Goal: Find specific page/section: Find specific page/section

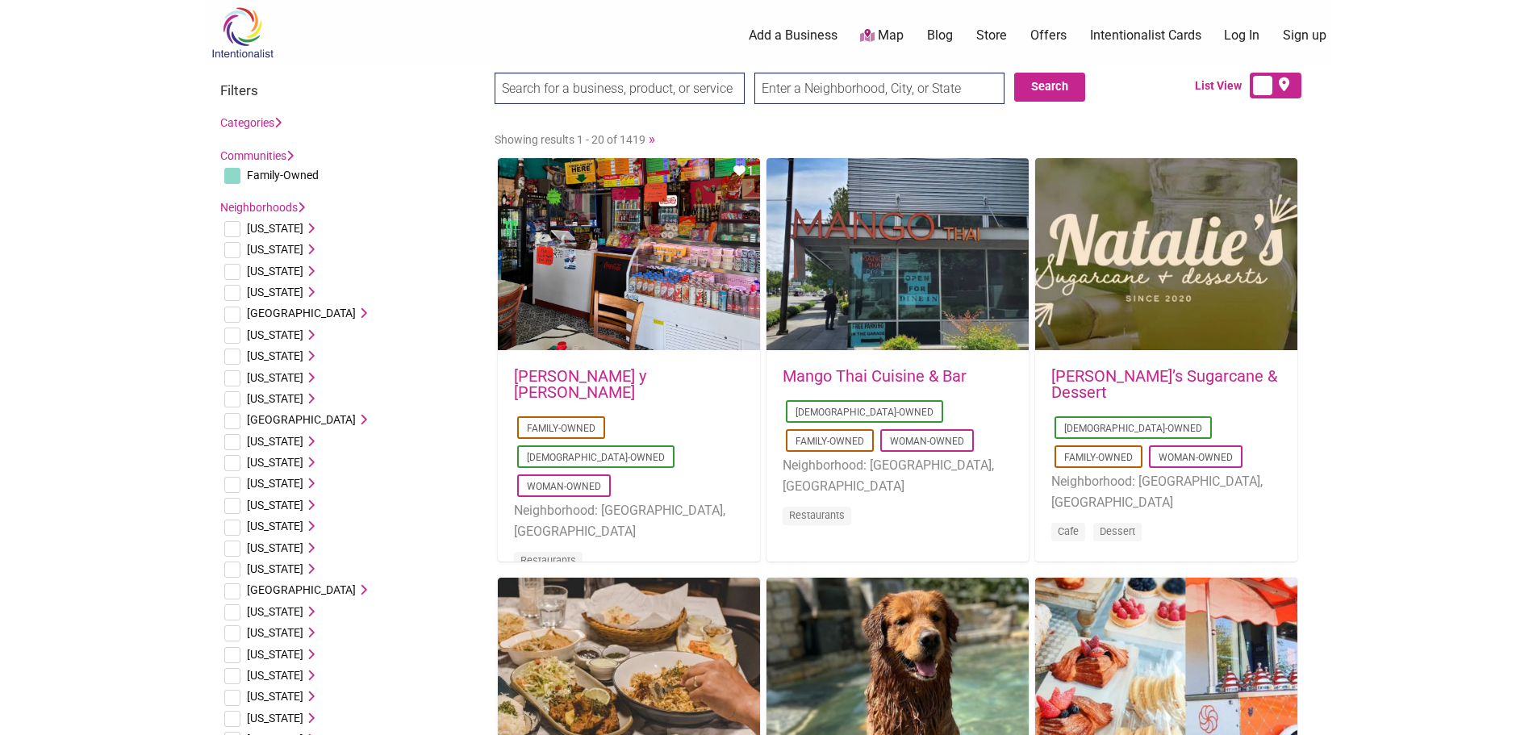
click at [925, 98] on input "text" at bounding box center [879, 88] width 250 height 31
type input "porterville [GEOGRAPHIC_DATA]"
click at [1032, 79] on button "Search" at bounding box center [1049, 87] width 71 height 29
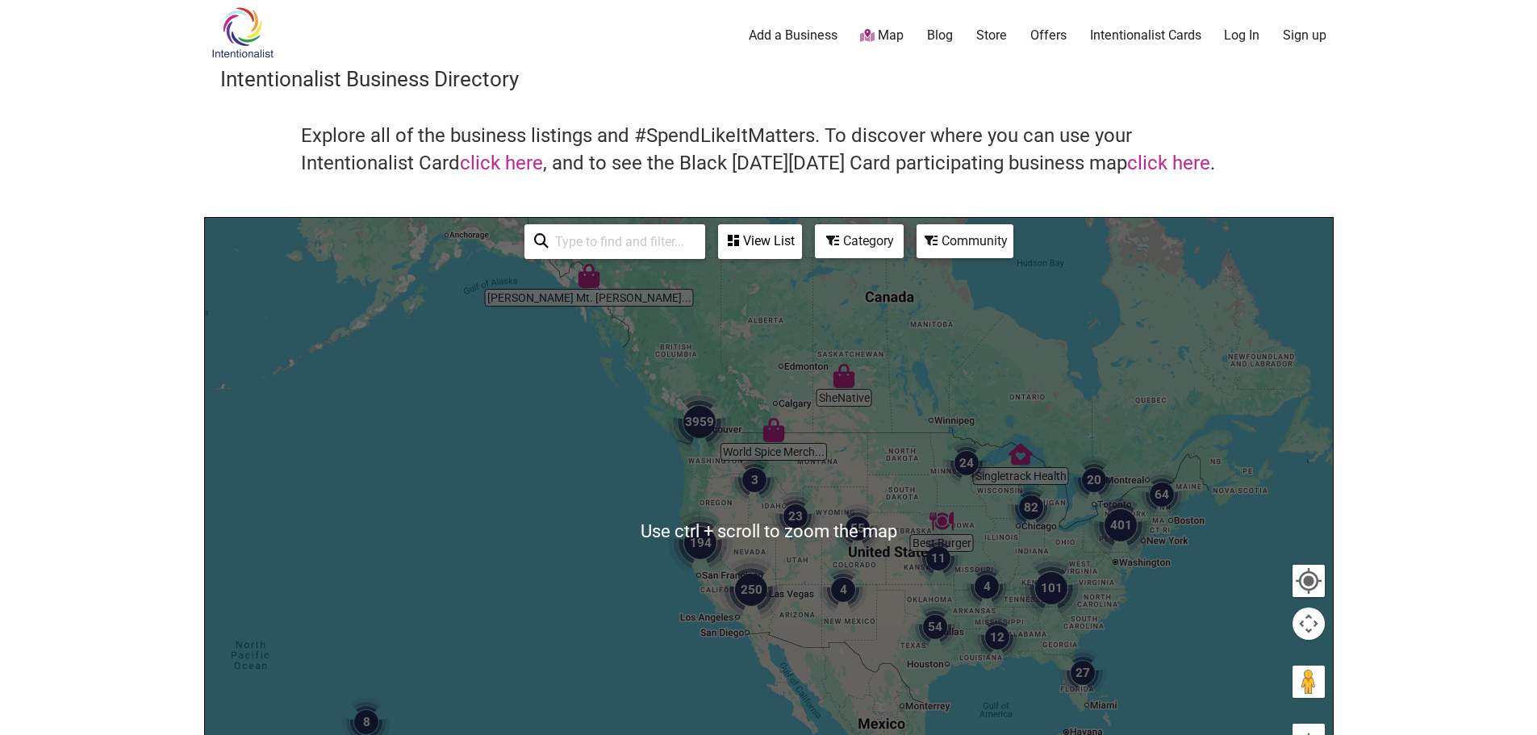
click at [673, 558] on img "194" at bounding box center [700, 543] width 65 height 65
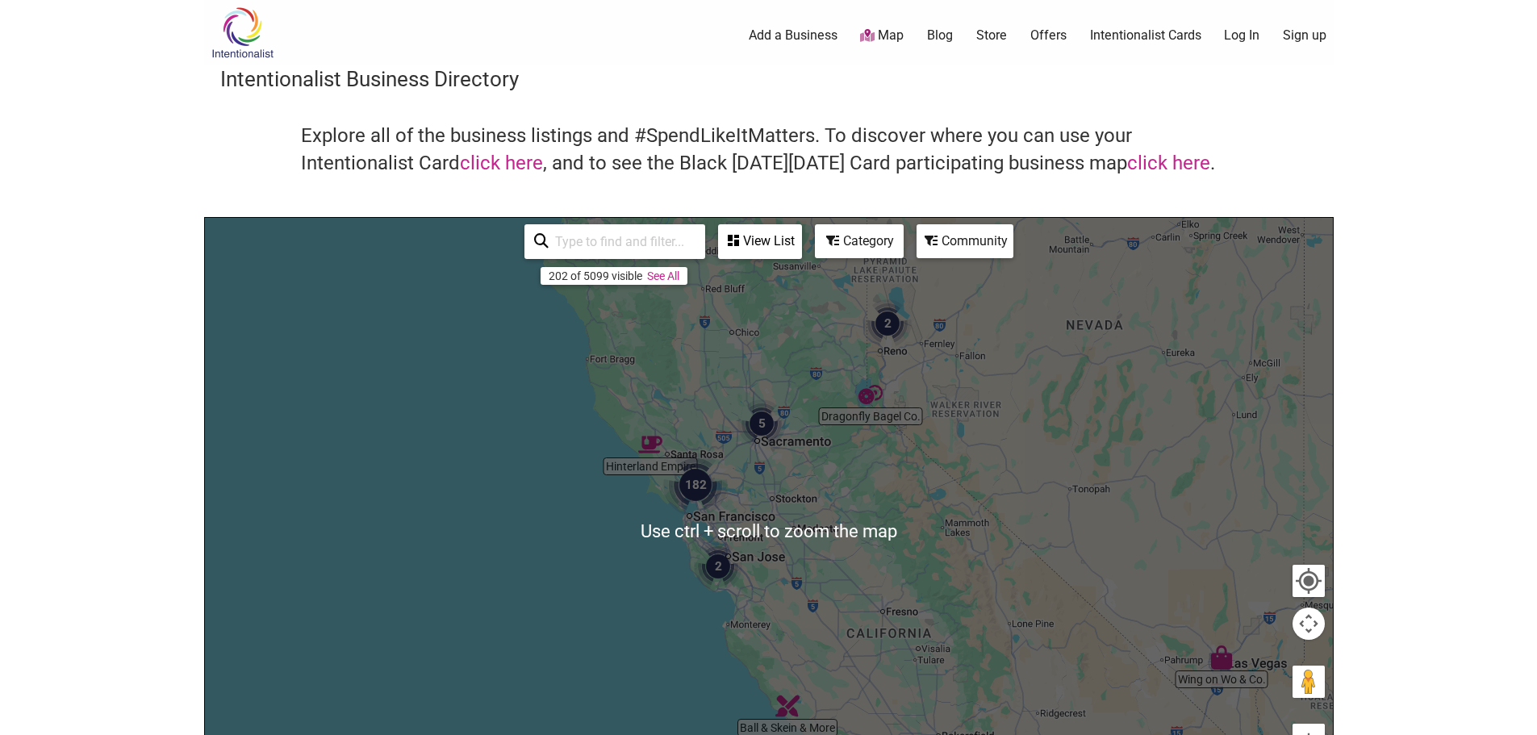
click at [689, 532] on div "To navigate, press the arrow keys." at bounding box center [769, 532] width 1128 height 628
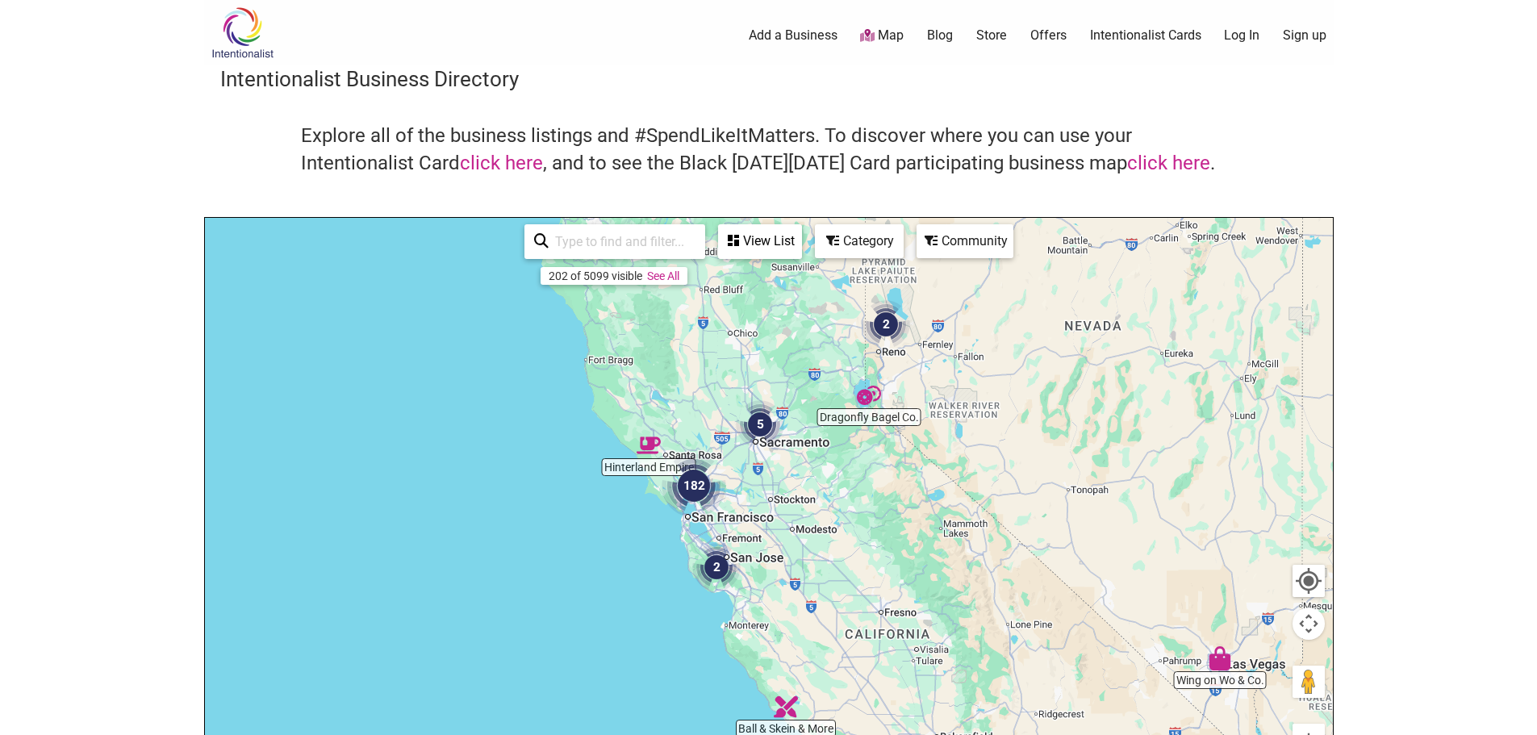
click at [639, 552] on div "To navigate, press the arrow keys." at bounding box center [769, 532] width 1128 height 628
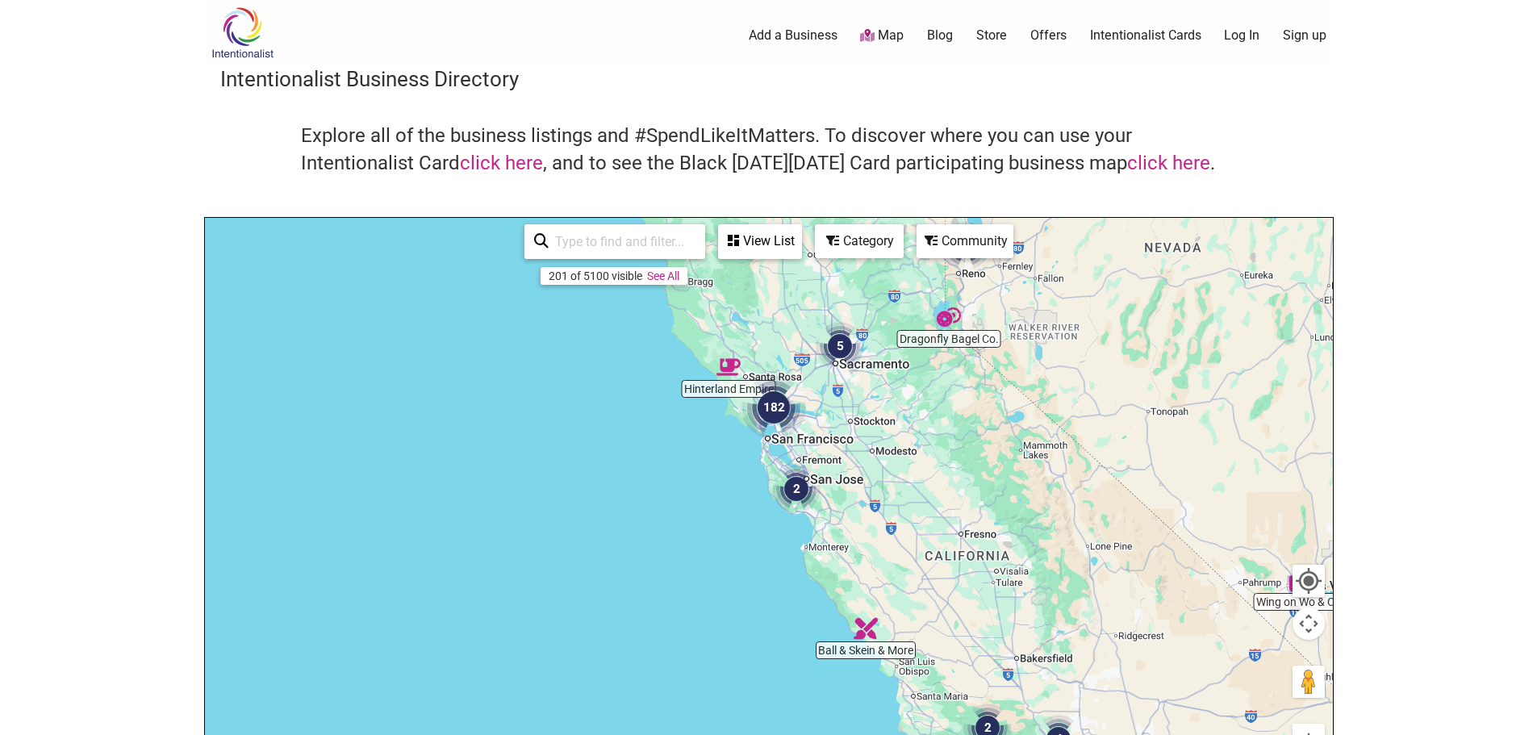
drag, startPoint x: 653, startPoint y: 528, endPoint x: 724, endPoint y: 460, distance: 99.3
click at [724, 460] on div "To navigate, press the arrow keys." at bounding box center [769, 532] width 1128 height 628
click at [1300, 628] on button "Map camera controls" at bounding box center [1308, 623] width 32 height 32
click at [1271, 590] on button "Zoom in" at bounding box center [1268, 583] width 32 height 32
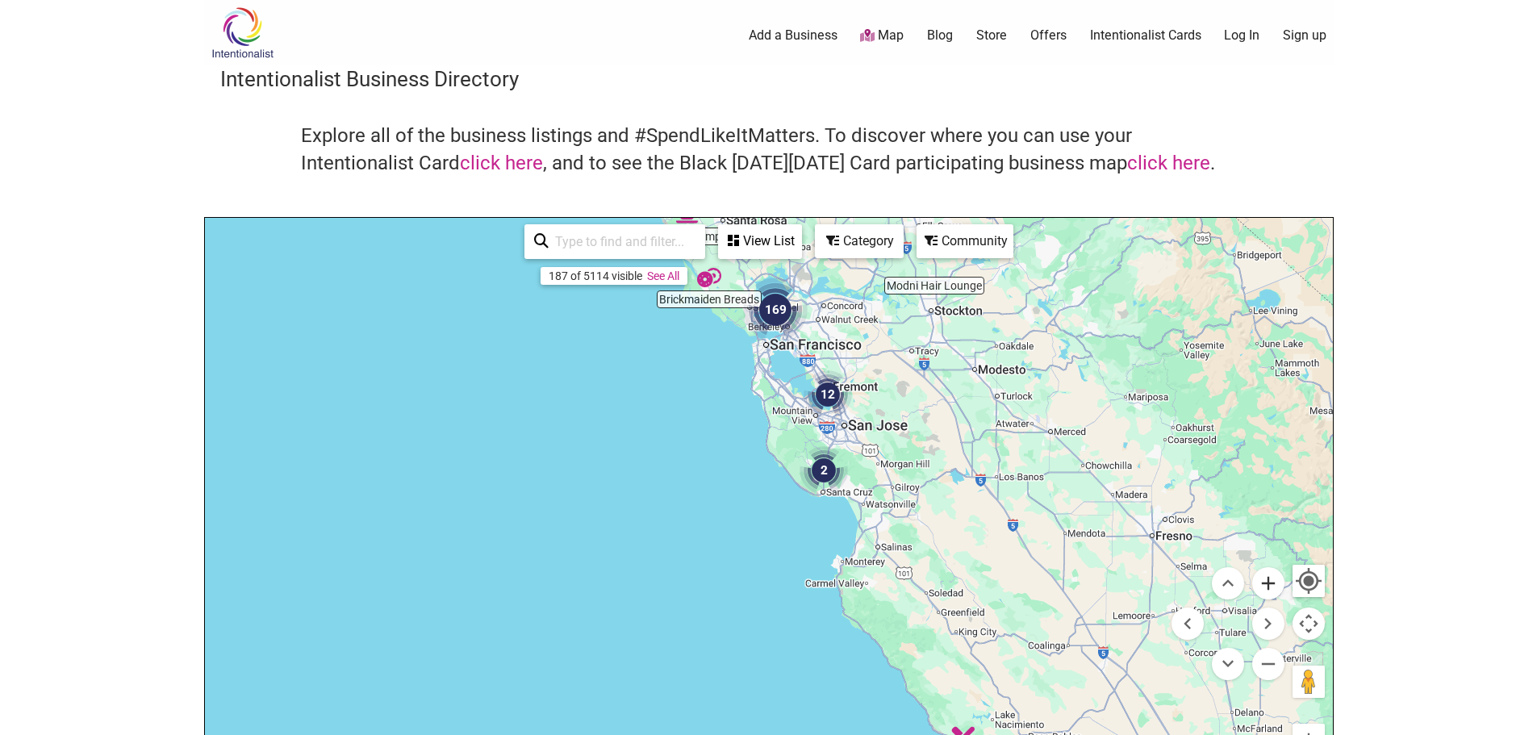
click at [1271, 590] on button "Zoom in" at bounding box center [1268, 583] width 32 height 32
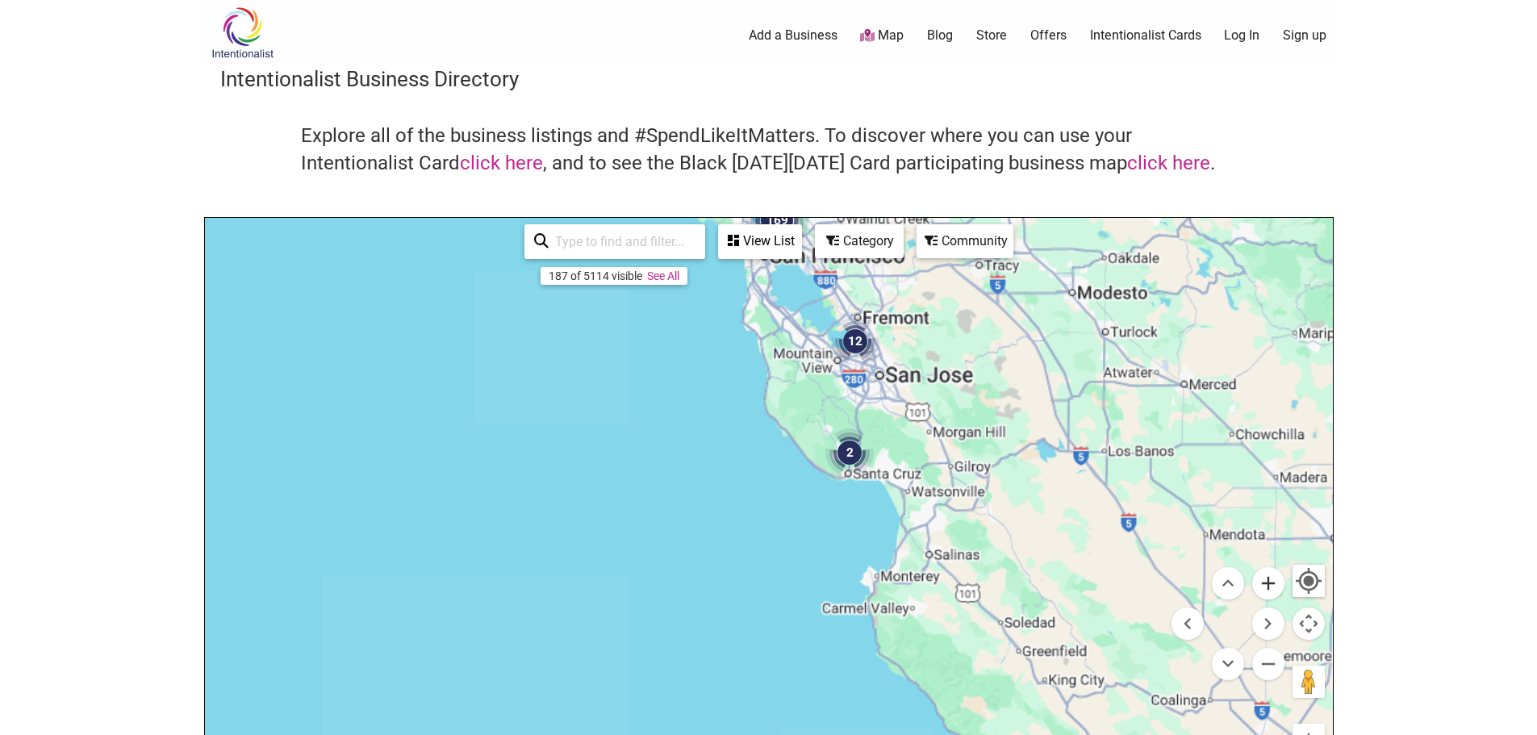
click at [1271, 590] on button "Zoom in" at bounding box center [1268, 583] width 32 height 32
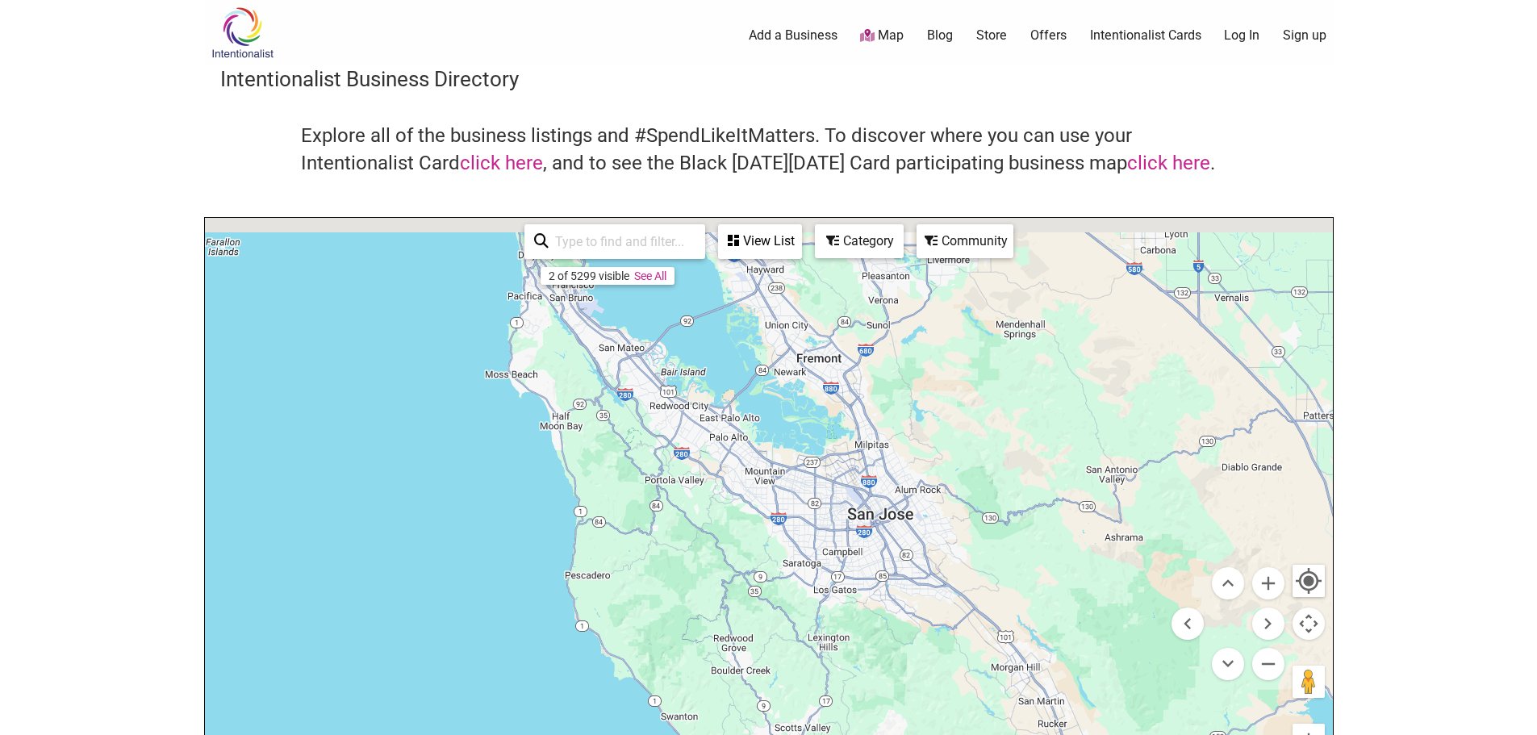
drag, startPoint x: 806, startPoint y: 336, endPoint x: 612, endPoint y: 760, distance: 466.4
click at [612, 734] on html "× Menu 0 Add a Business Map Blog Store Offers Intentionalist Cards Buy Black Ca…" at bounding box center [768, 367] width 1537 height 735
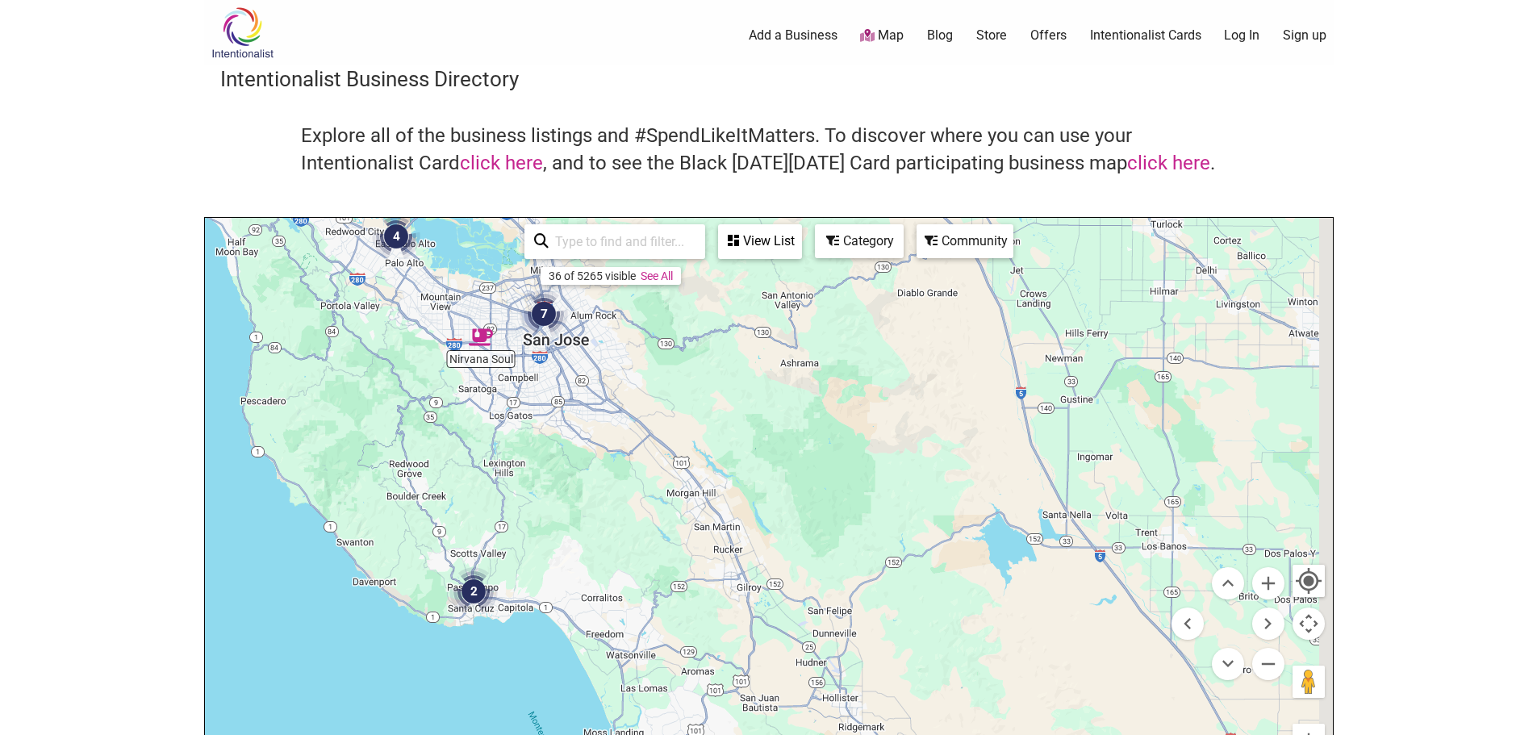
drag, startPoint x: 889, startPoint y: 454, endPoint x: 557, endPoint y: 267, distance: 381.5
click at [557, 267] on div "Traveler Surf Clu... Noir Lash Lounge Live in Color Studio Nirvana Soul 11 2 4 …" at bounding box center [769, 532] width 1128 height 628
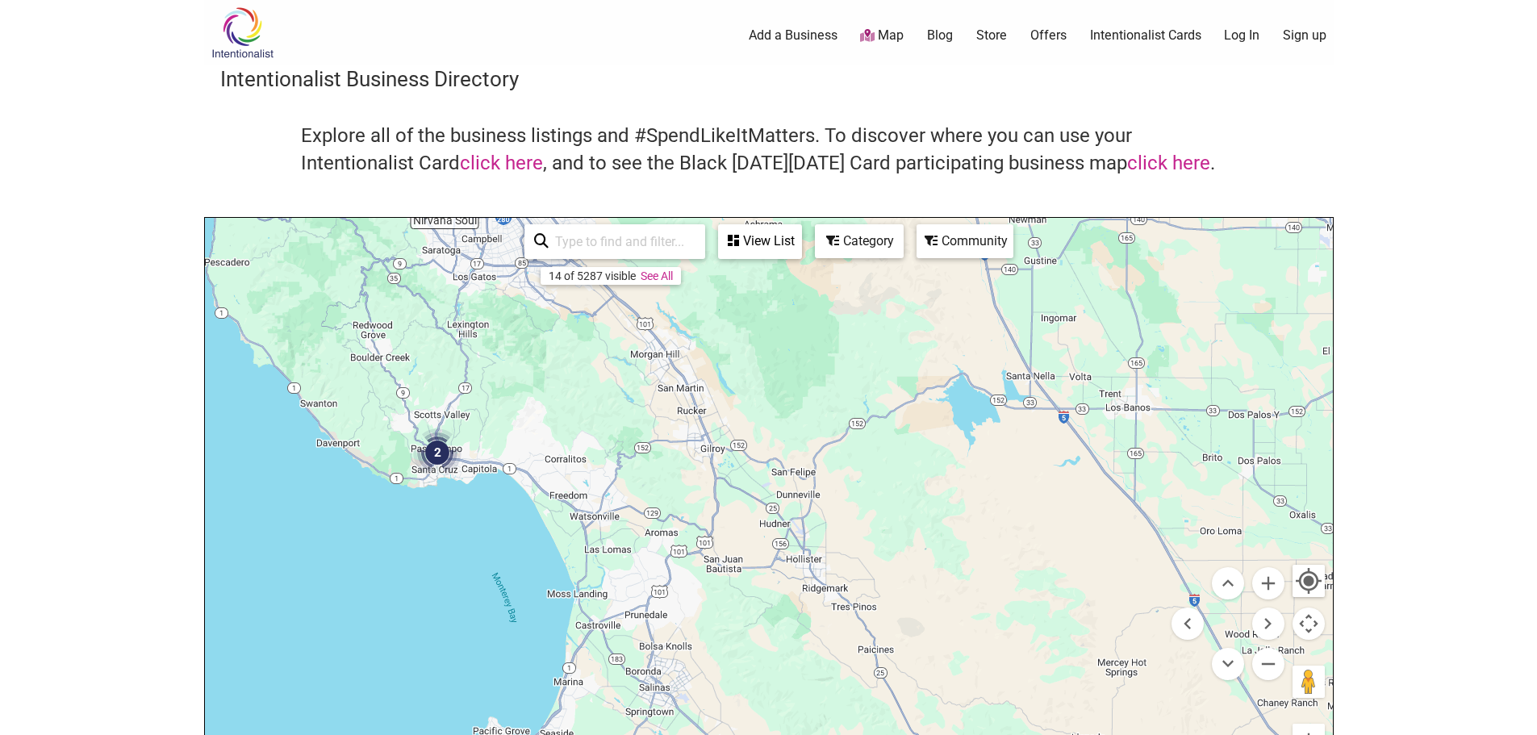
drag, startPoint x: 628, startPoint y: 451, endPoint x: 577, endPoint y: 276, distance: 182.3
click at [577, 276] on div "Nirvana Soul 2 4 7 To navigate, press the arrow keys. Use ctrl + scroll to zoom…" at bounding box center [769, 532] width 1128 height 628
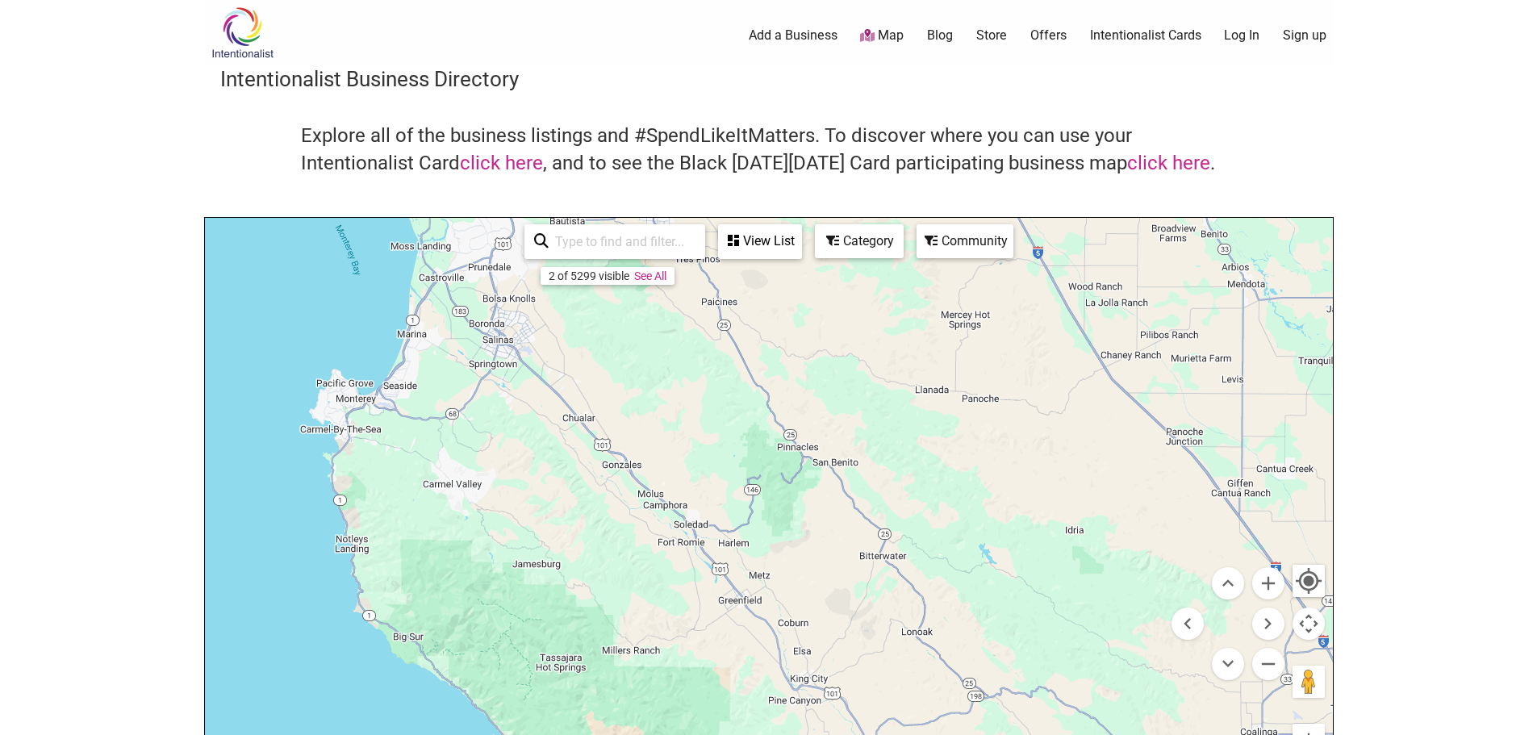
drag, startPoint x: 741, startPoint y: 503, endPoint x: 720, endPoint y: 401, distance: 103.6
click at [720, 401] on div "To navigate, press the arrow keys." at bounding box center [769, 532] width 1128 height 628
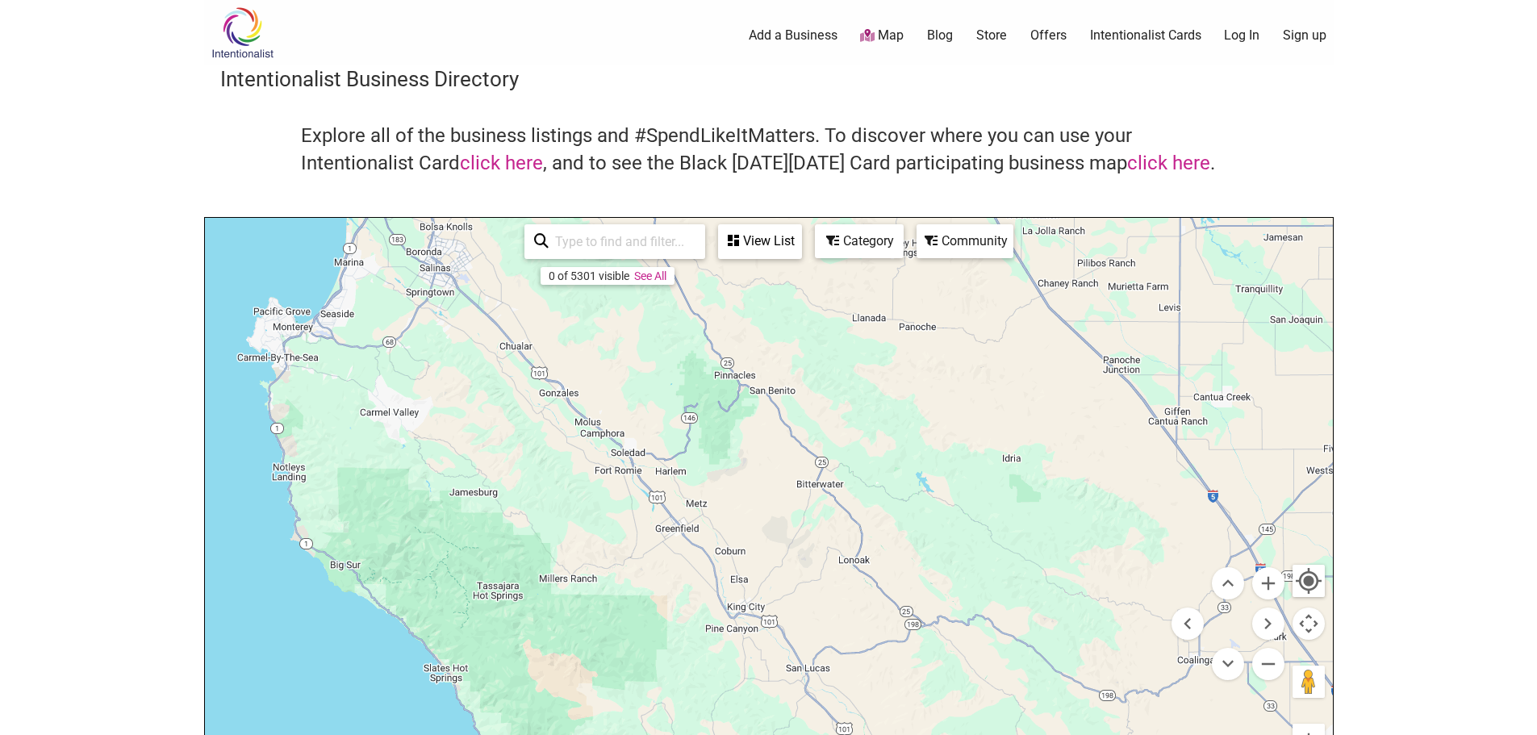
drag, startPoint x: 808, startPoint y: 536, endPoint x: 746, endPoint y: 475, distance: 86.7
click at [746, 475] on div "To navigate, press the arrow keys." at bounding box center [769, 532] width 1128 height 628
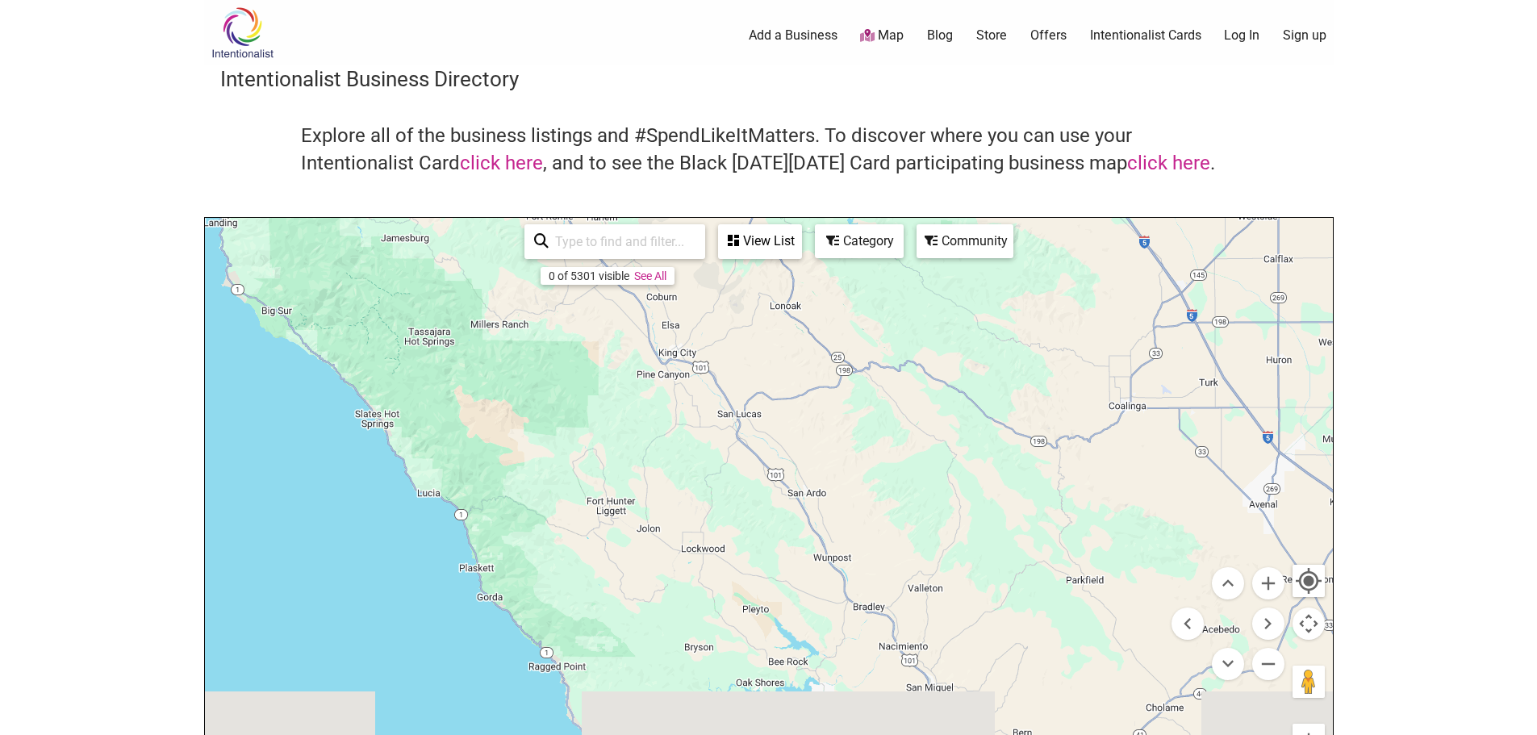
drag, startPoint x: 737, startPoint y: 559, endPoint x: 687, endPoint y: 307, distance: 256.5
click at [687, 307] on div "To navigate, press the arrow keys." at bounding box center [769, 532] width 1128 height 628
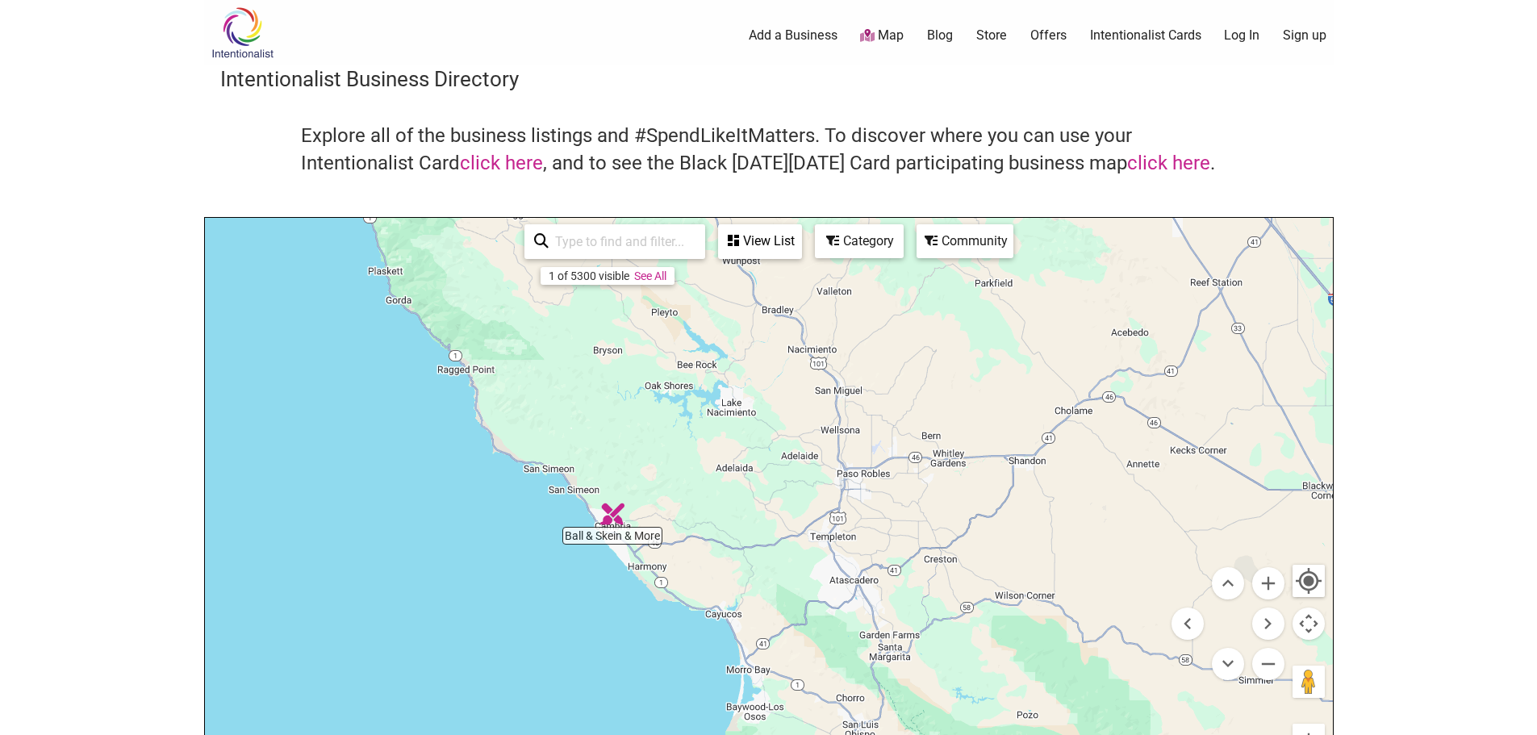
drag, startPoint x: 773, startPoint y: 472, endPoint x: 587, endPoint y: 293, distance: 257.9
click at [588, 294] on div "To navigate, press the arrow keys." at bounding box center [769, 532] width 1128 height 628
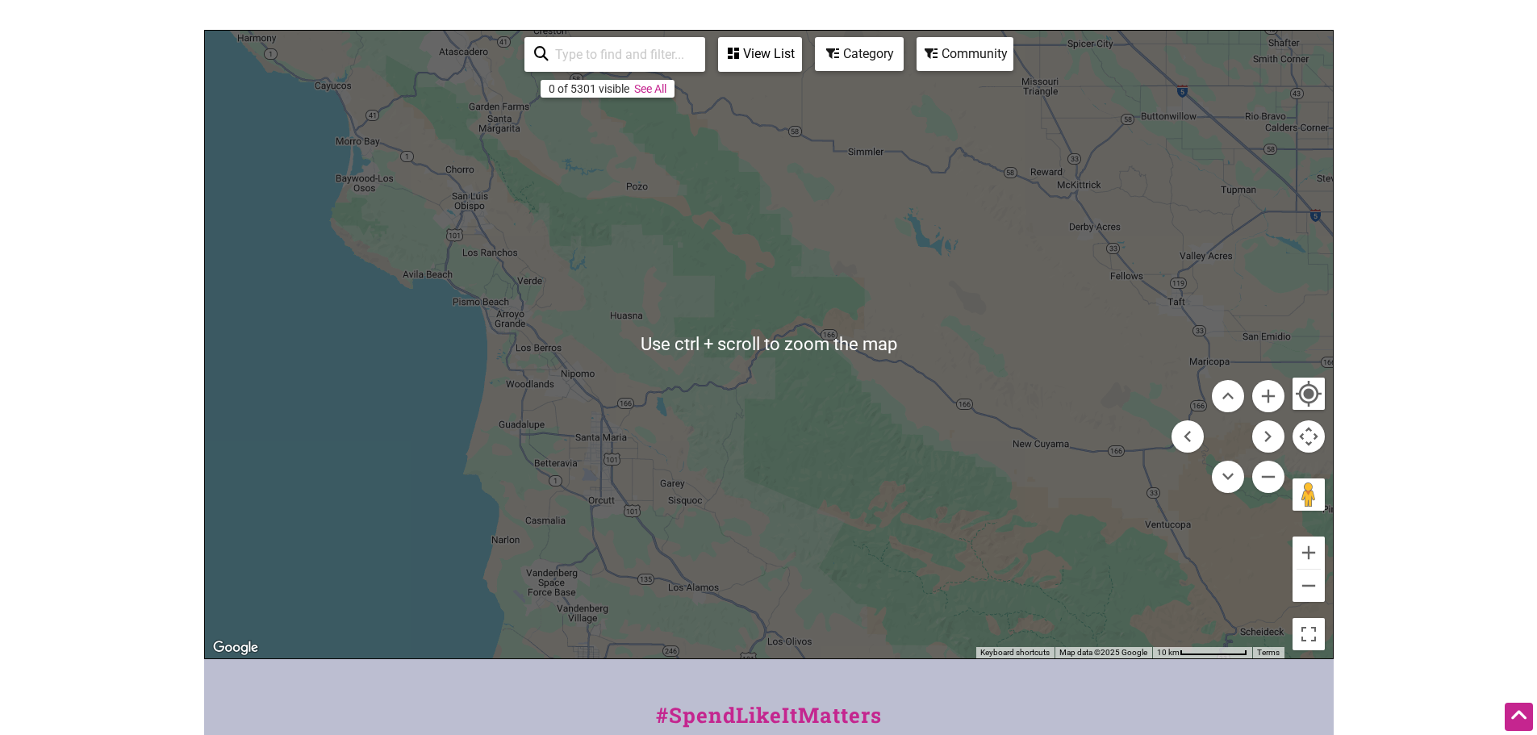
scroll to position [161, 0]
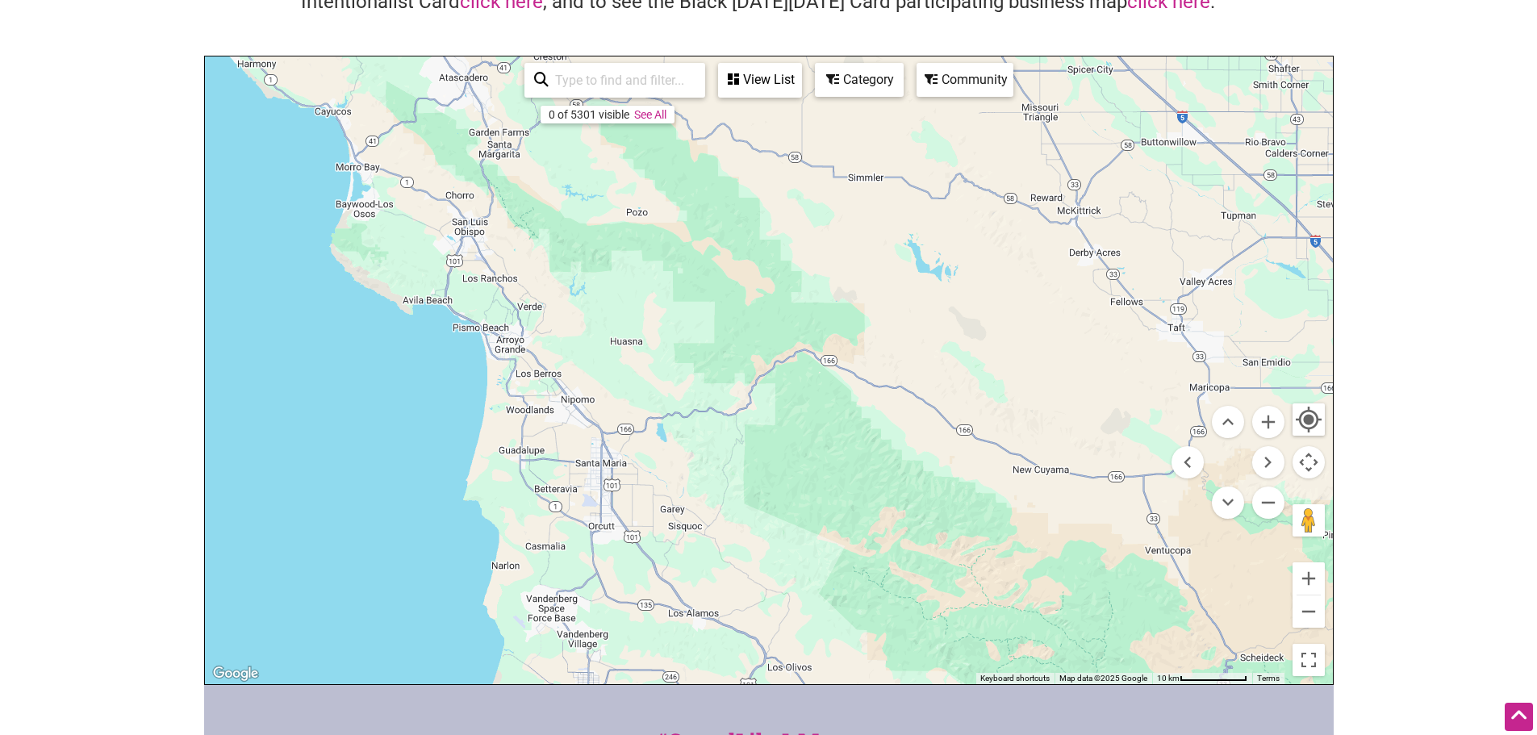
drag, startPoint x: 1311, startPoint y: 465, endPoint x: 1300, endPoint y: 495, distance: 32.4
click at [1300, 495] on div "To navigate, press the arrow keys. Use ctrl + scroll to zoom the map 0 of 5301 …" at bounding box center [769, 370] width 1128 height 628
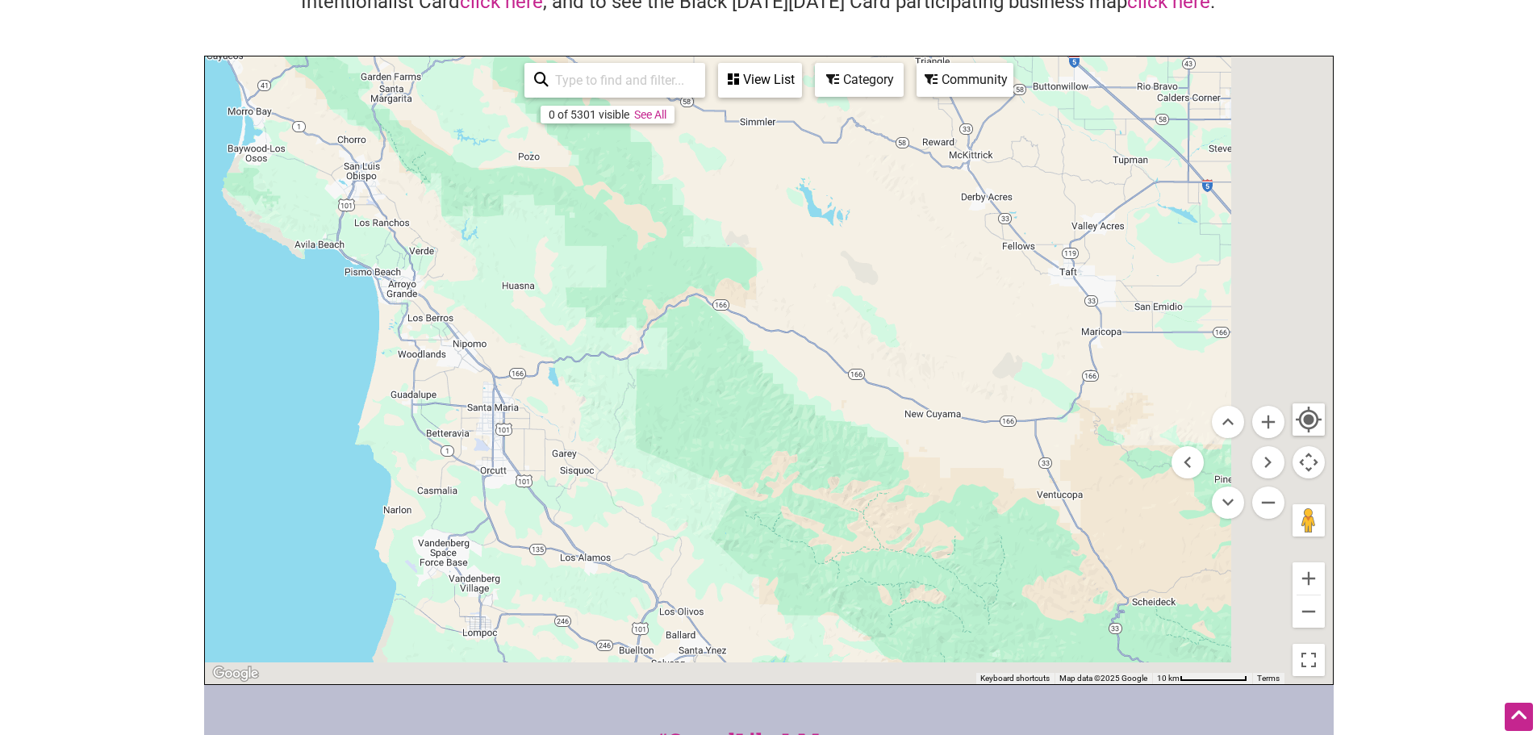
drag, startPoint x: 821, startPoint y: 488, endPoint x: 681, endPoint y: 230, distance: 293.9
click at [681, 240] on div "To navigate, press the arrow keys." at bounding box center [769, 370] width 1128 height 628
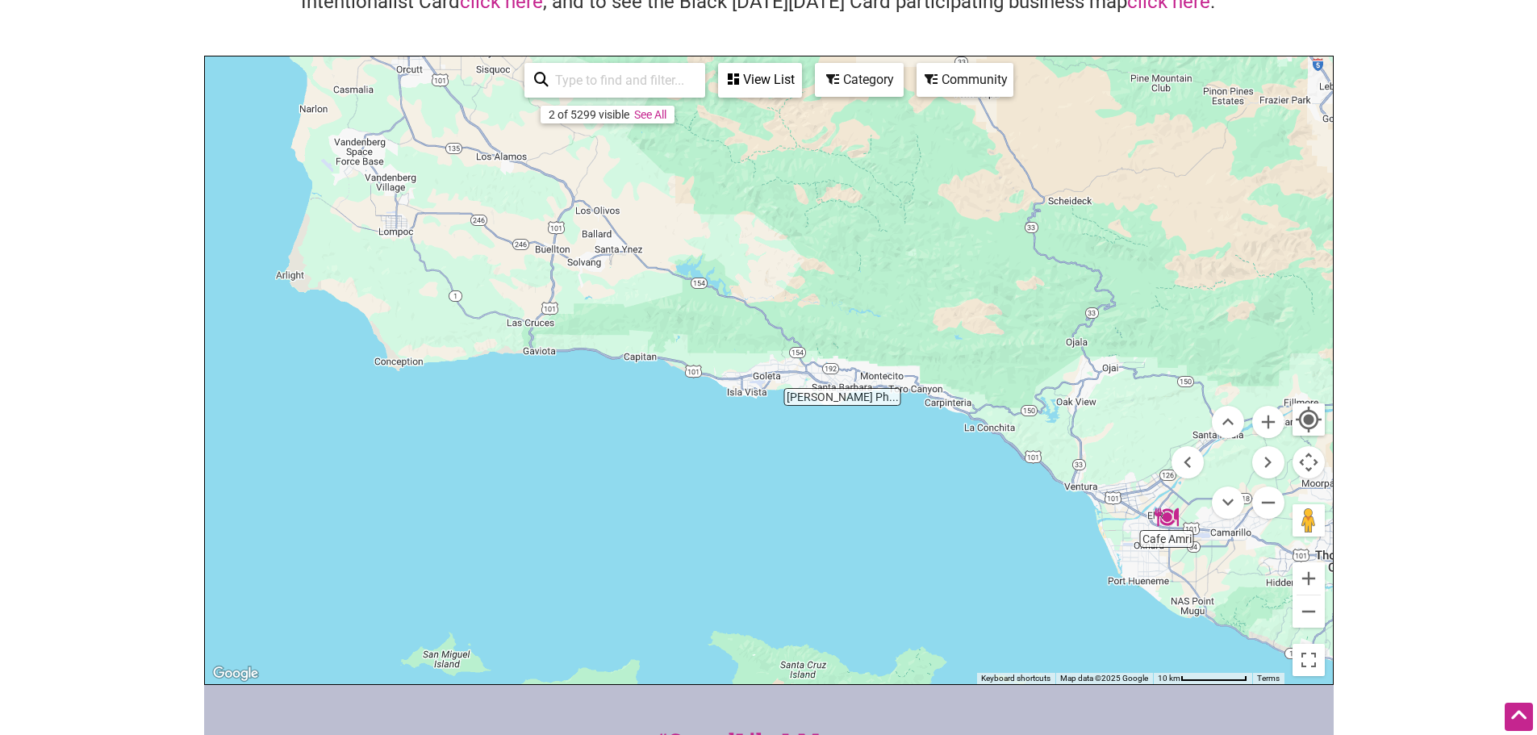
drag, startPoint x: 748, startPoint y: 358, endPoint x: 537, endPoint y: 616, distance: 332.5
click at [537, 614] on div "To navigate, press the arrow keys." at bounding box center [769, 370] width 1128 height 628
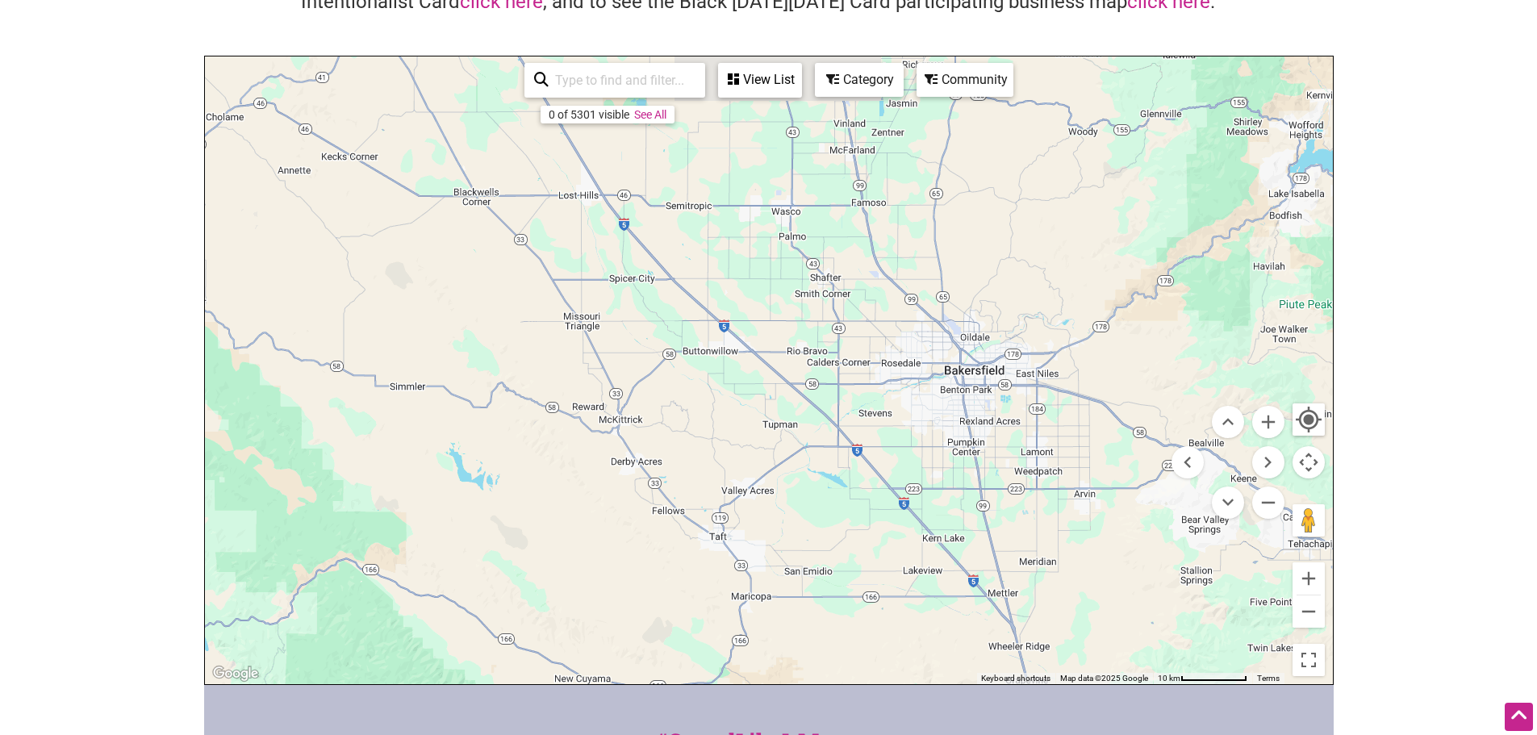
drag, startPoint x: 685, startPoint y: 386, endPoint x: 700, endPoint y: 641, distance: 254.6
click at [700, 641] on div "To navigate, press the arrow keys." at bounding box center [769, 370] width 1128 height 628
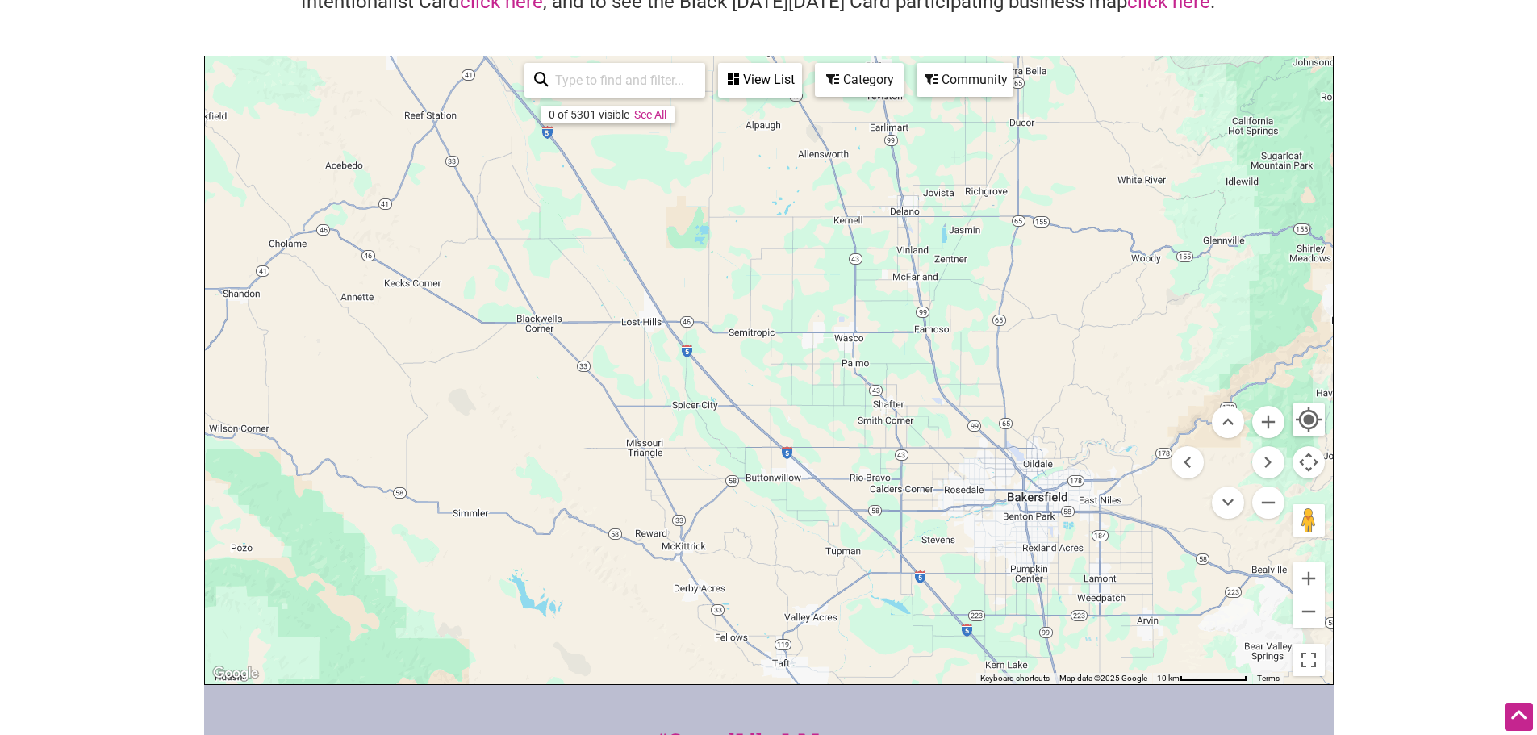
drag, startPoint x: 796, startPoint y: 471, endPoint x: 853, endPoint y: 582, distance: 124.8
click at [853, 582] on div "To navigate, press the arrow keys." at bounding box center [769, 370] width 1128 height 628
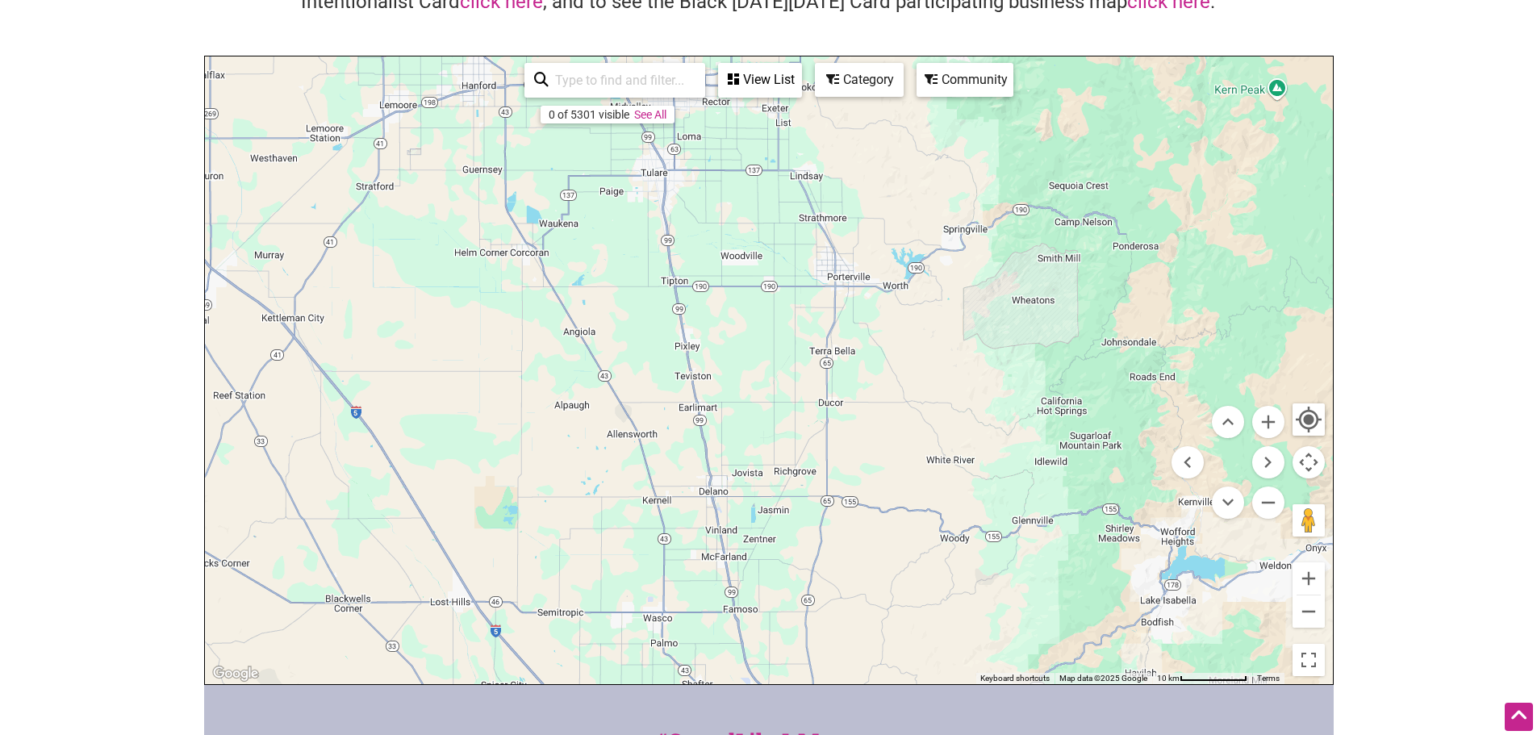
drag, startPoint x: 866, startPoint y: 403, endPoint x: 702, endPoint y: 633, distance: 283.4
click at [702, 633] on div "To navigate, press the arrow keys." at bounding box center [769, 370] width 1128 height 628
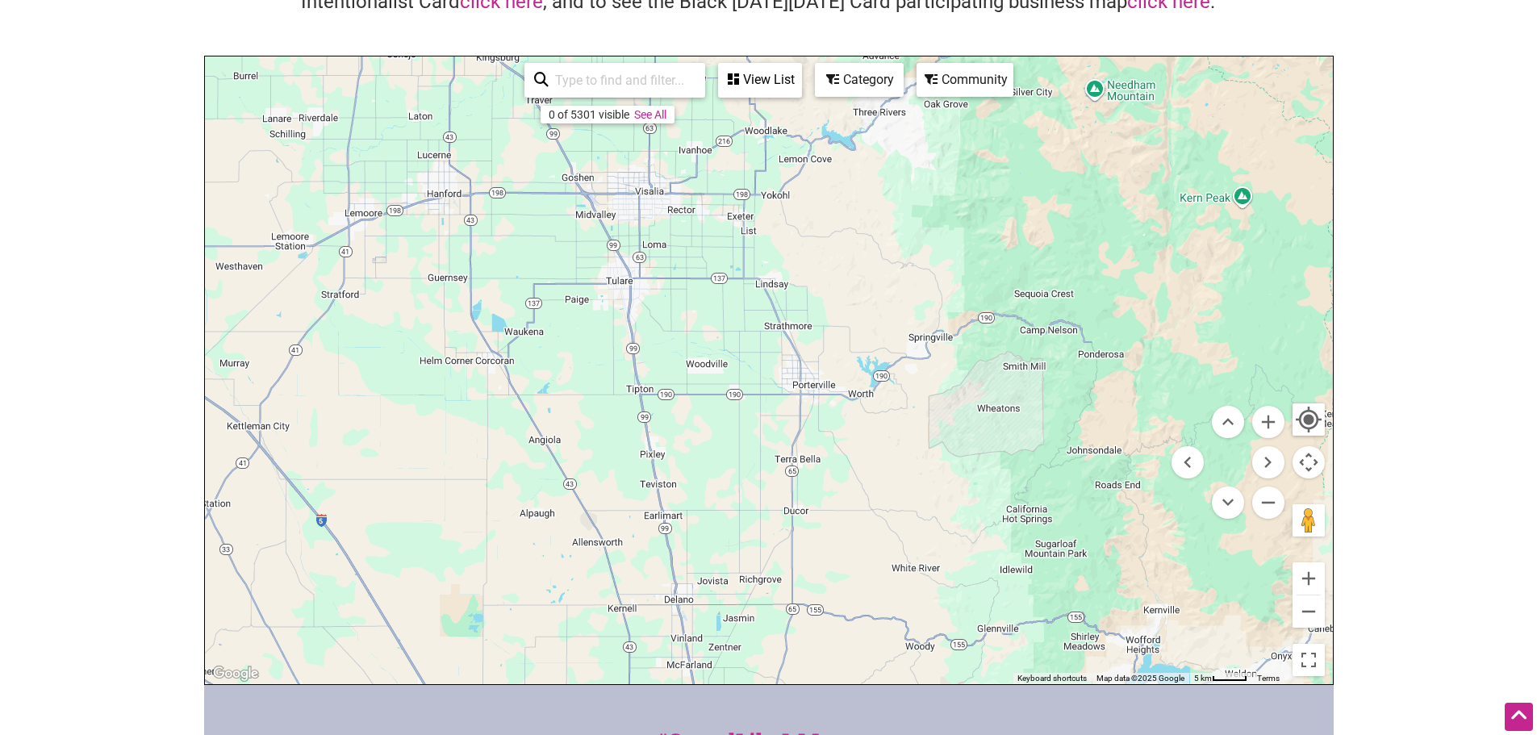
drag, startPoint x: 866, startPoint y: 230, endPoint x: 835, endPoint y: 345, distance: 119.6
click at [835, 345] on div "To navigate, press the arrow keys." at bounding box center [769, 370] width 1128 height 628
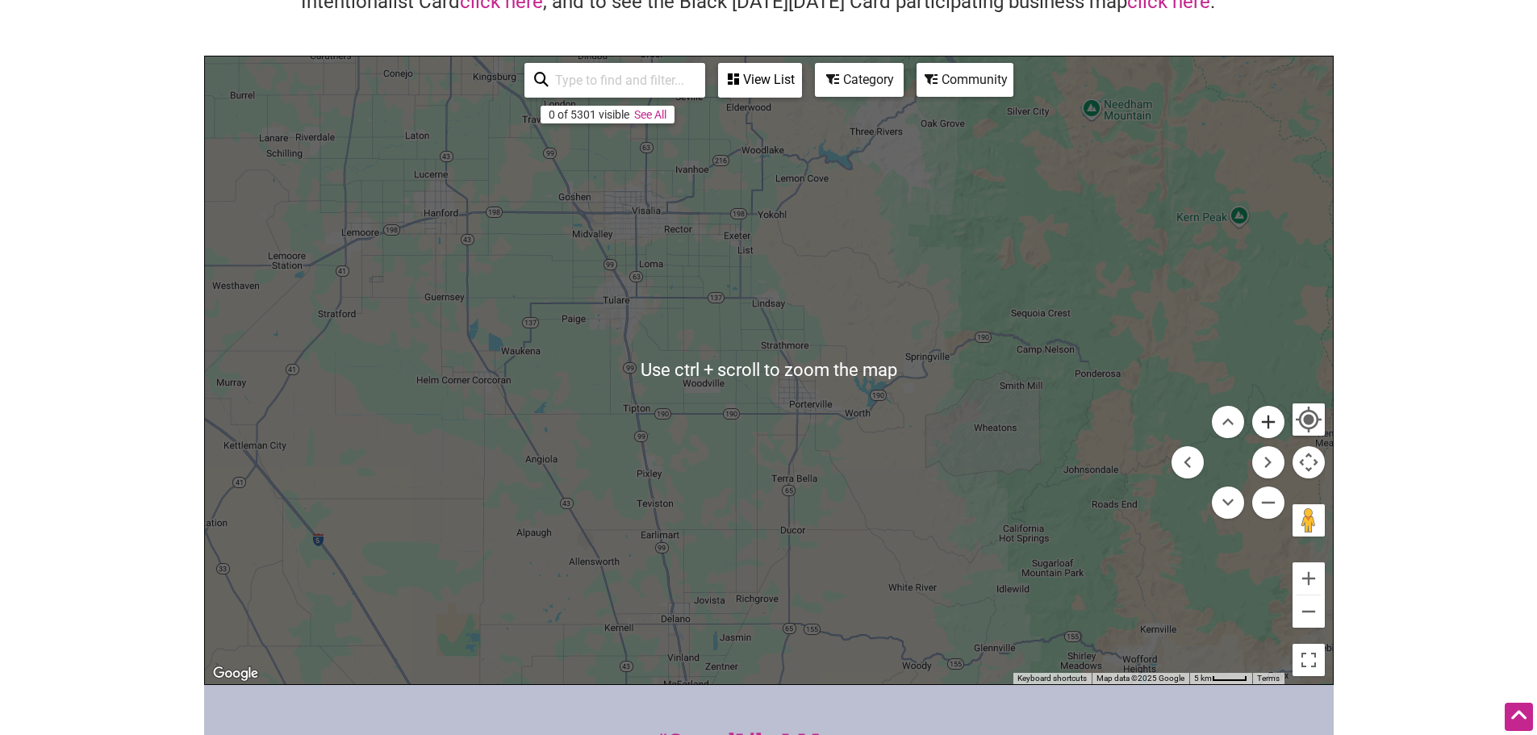
click at [1256, 425] on button "Zoom in" at bounding box center [1268, 422] width 32 height 32
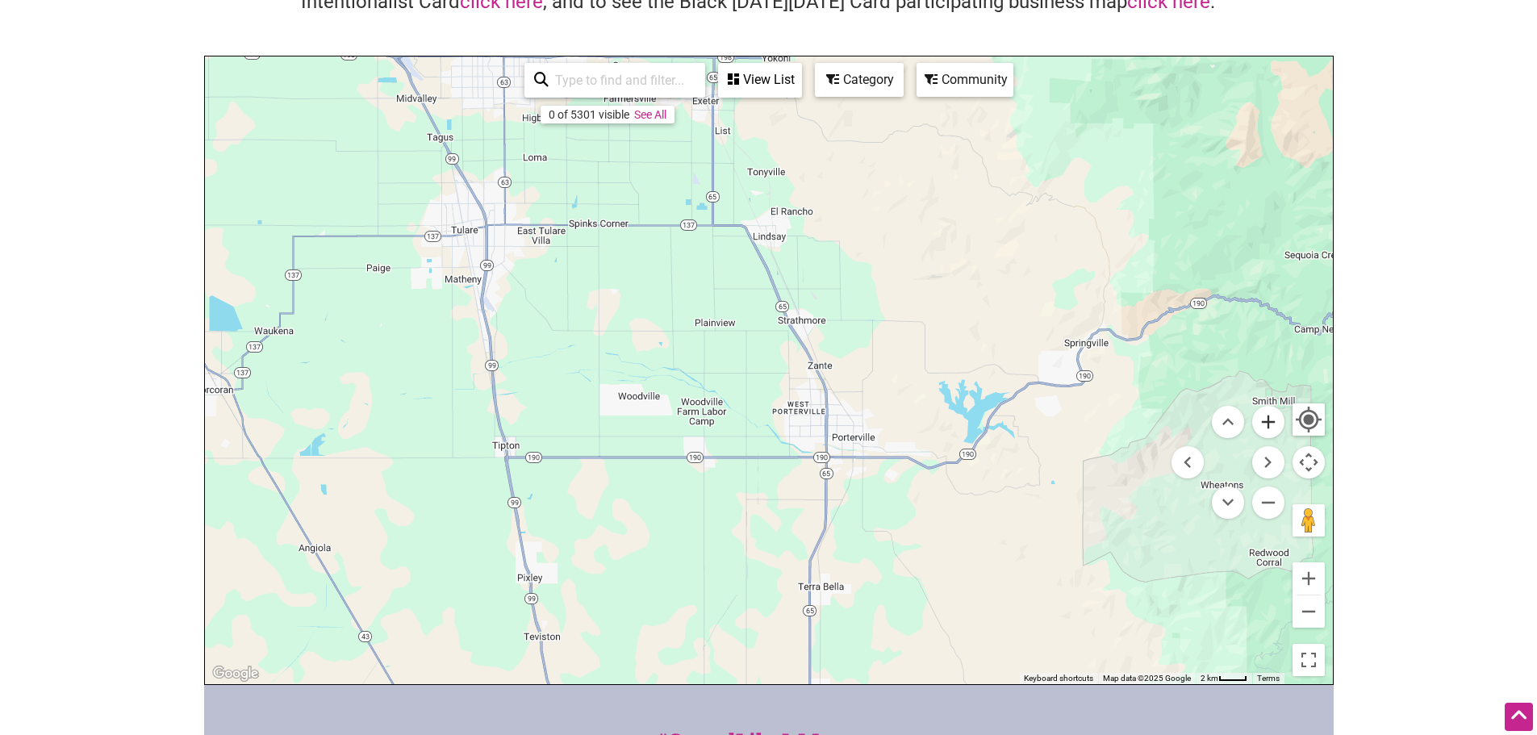
click at [1263, 425] on button "Zoom in" at bounding box center [1268, 422] width 32 height 32
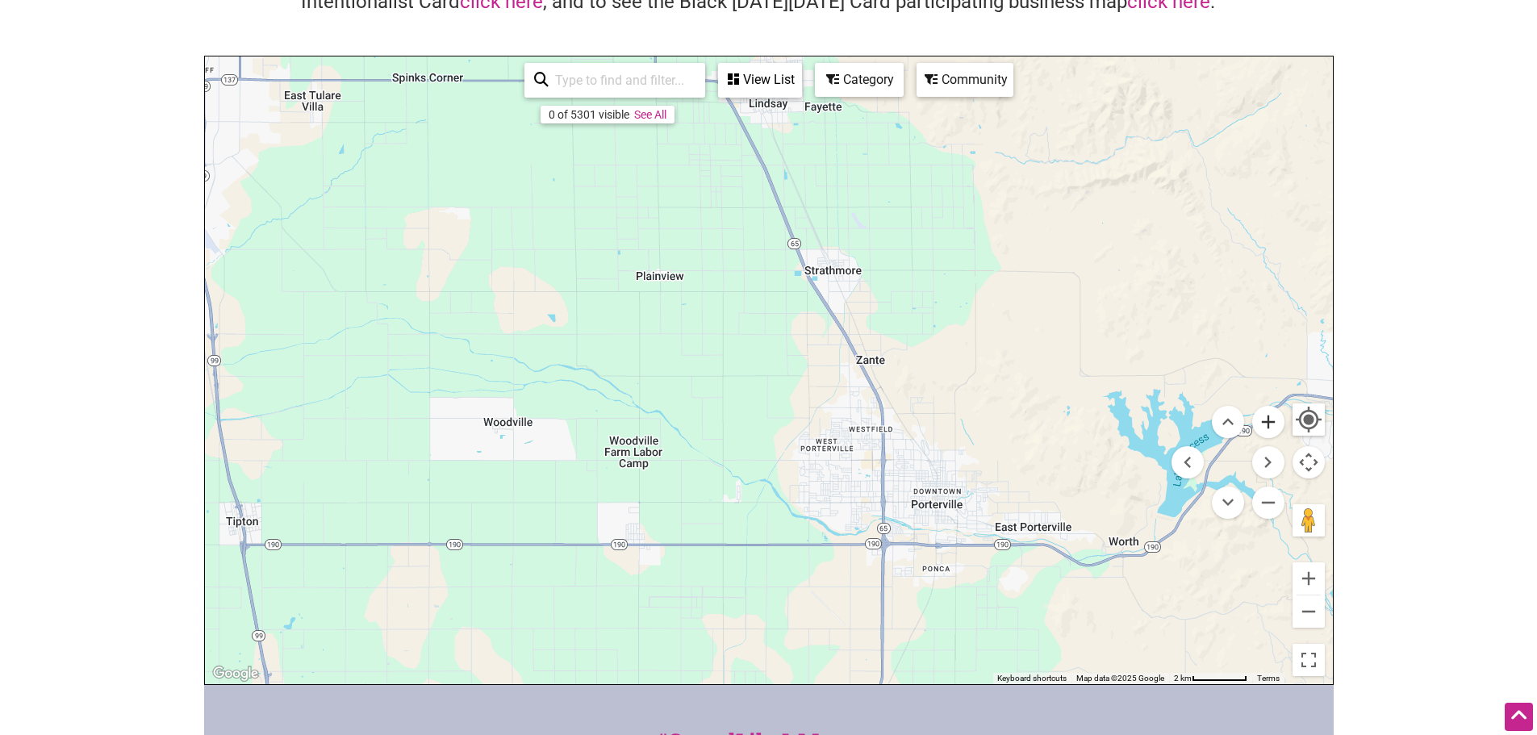
click at [1259, 425] on button "Zoom in" at bounding box center [1268, 422] width 32 height 32
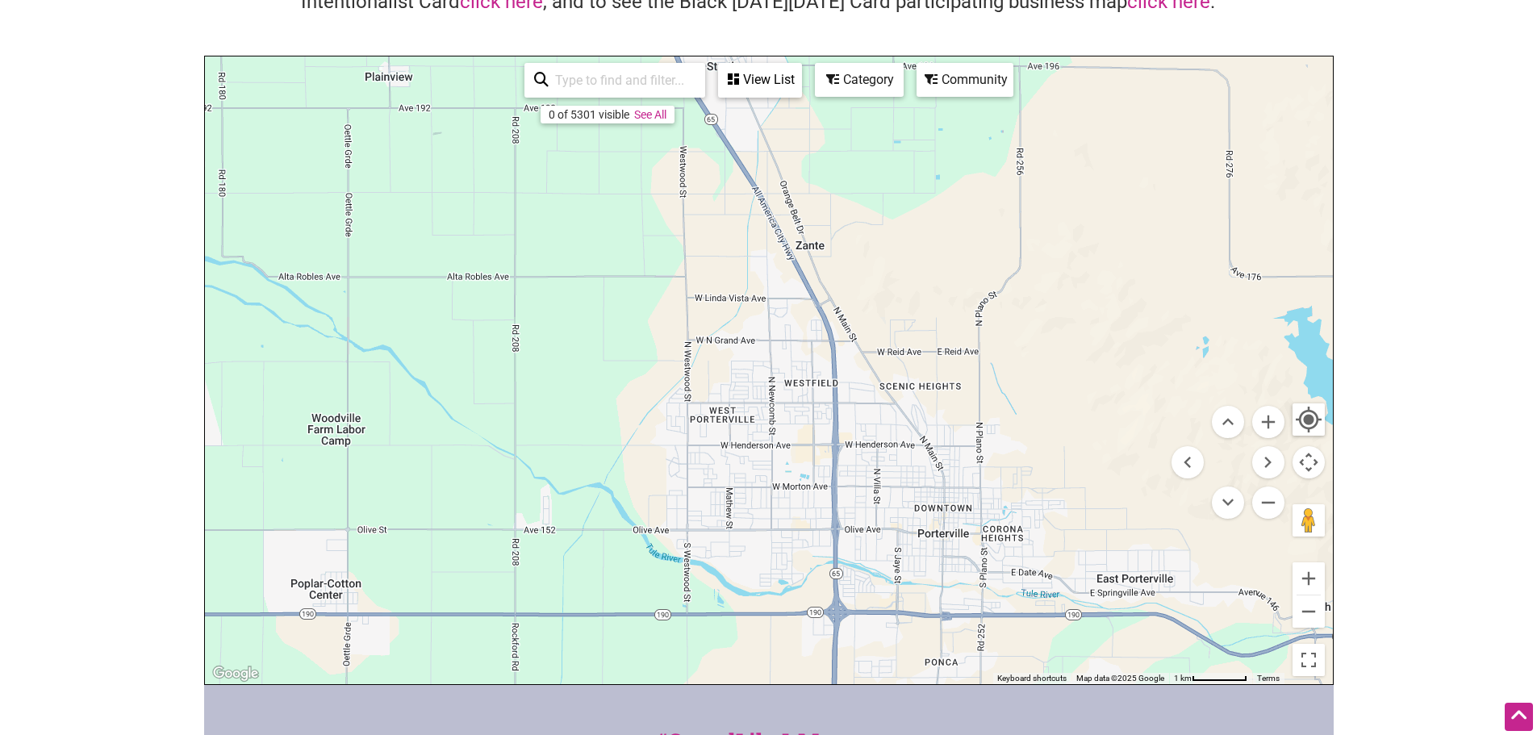
drag, startPoint x: 831, startPoint y: 369, endPoint x: 628, endPoint y: 221, distance: 251.3
click at [628, 221] on div "To navigate, press the arrow keys." at bounding box center [769, 370] width 1128 height 628
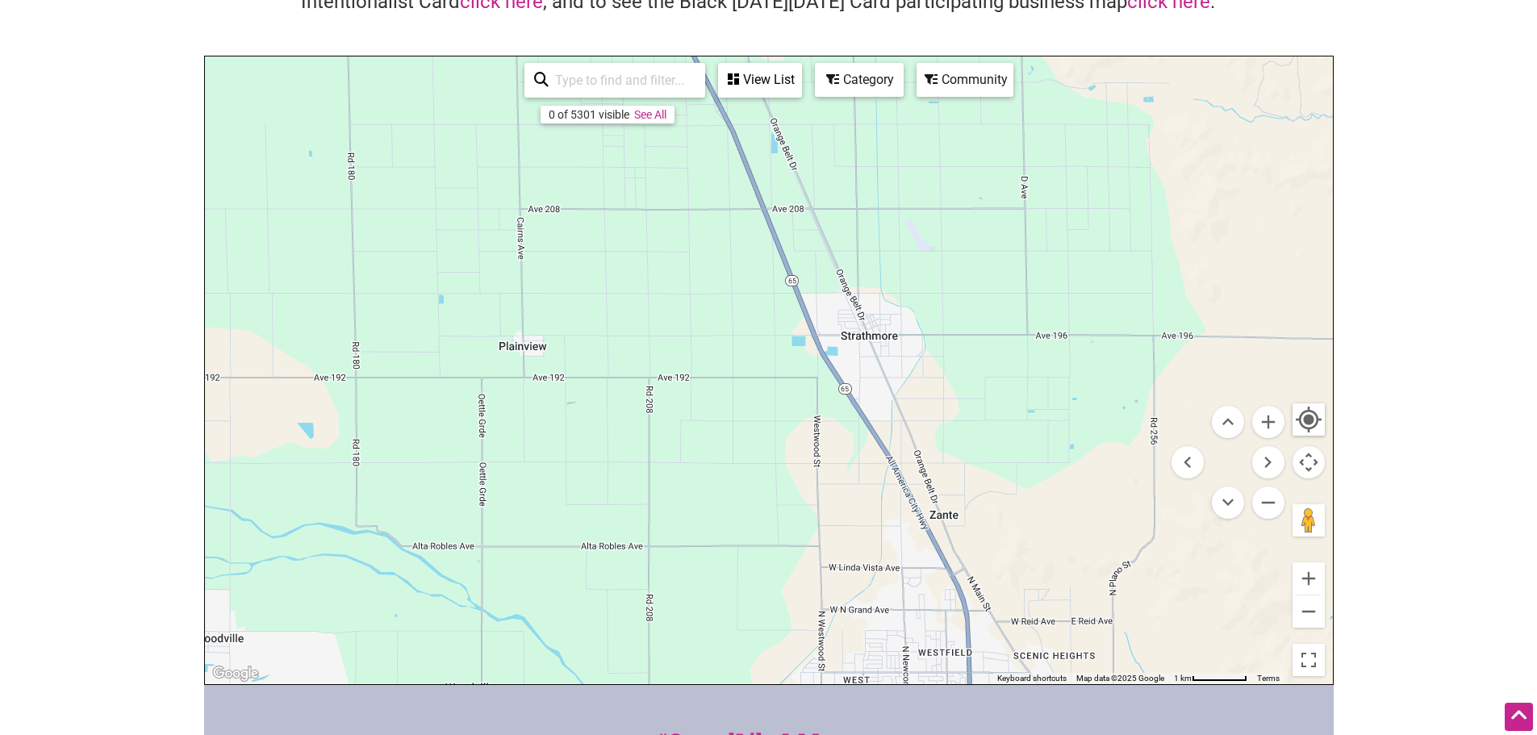
drag, startPoint x: 724, startPoint y: 321, endPoint x: 958, endPoint y: 687, distance: 433.9
click at [958, 687] on div "Intentionalist Spend like it matters 0 Add a Business Map Blog Store Offers Int…" at bounding box center [768, 464] width 1129 height 1251
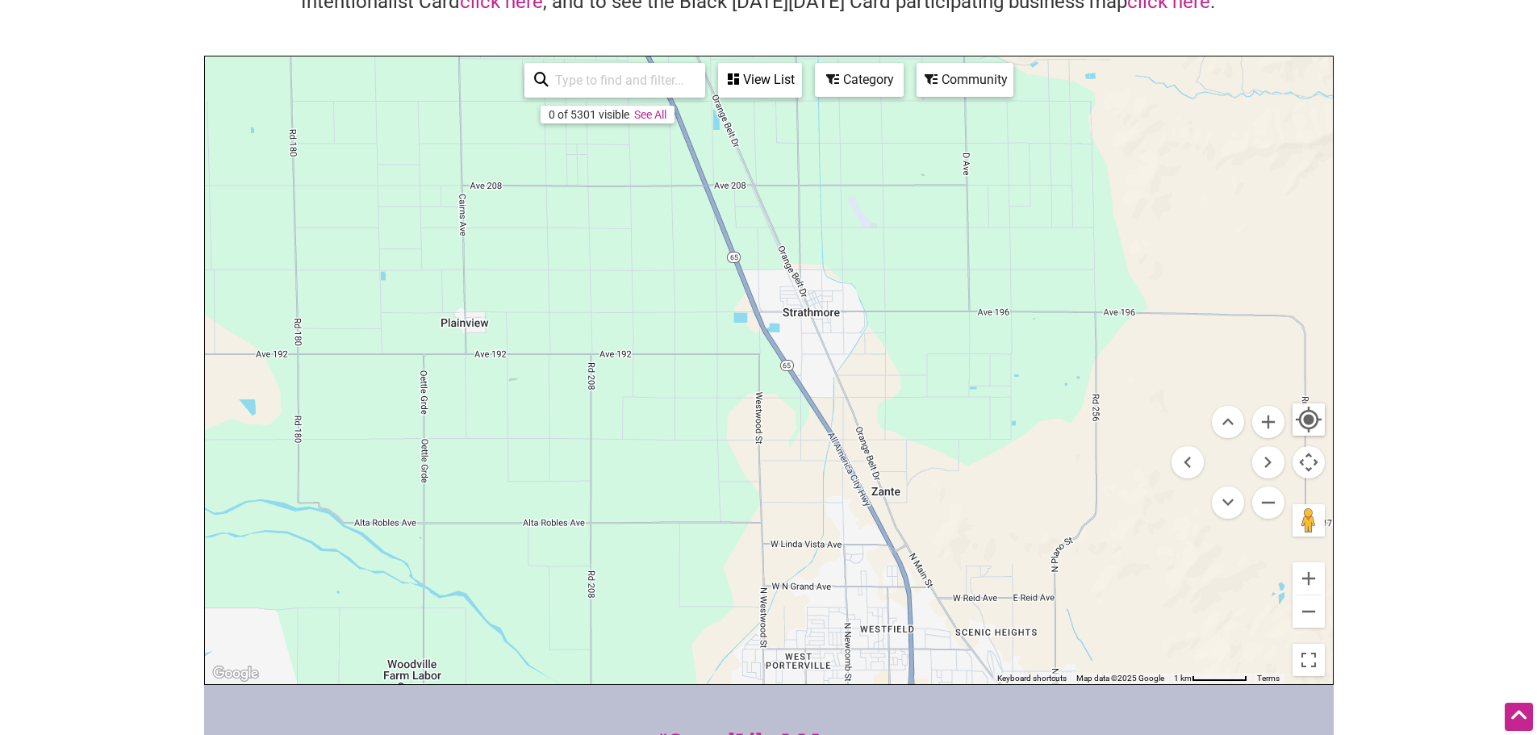
drag, startPoint x: 732, startPoint y: 393, endPoint x: 440, endPoint y: 131, distance: 392.5
click at [440, 131] on div "To navigate, press the arrow keys." at bounding box center [769, 370] width 1128 height 628
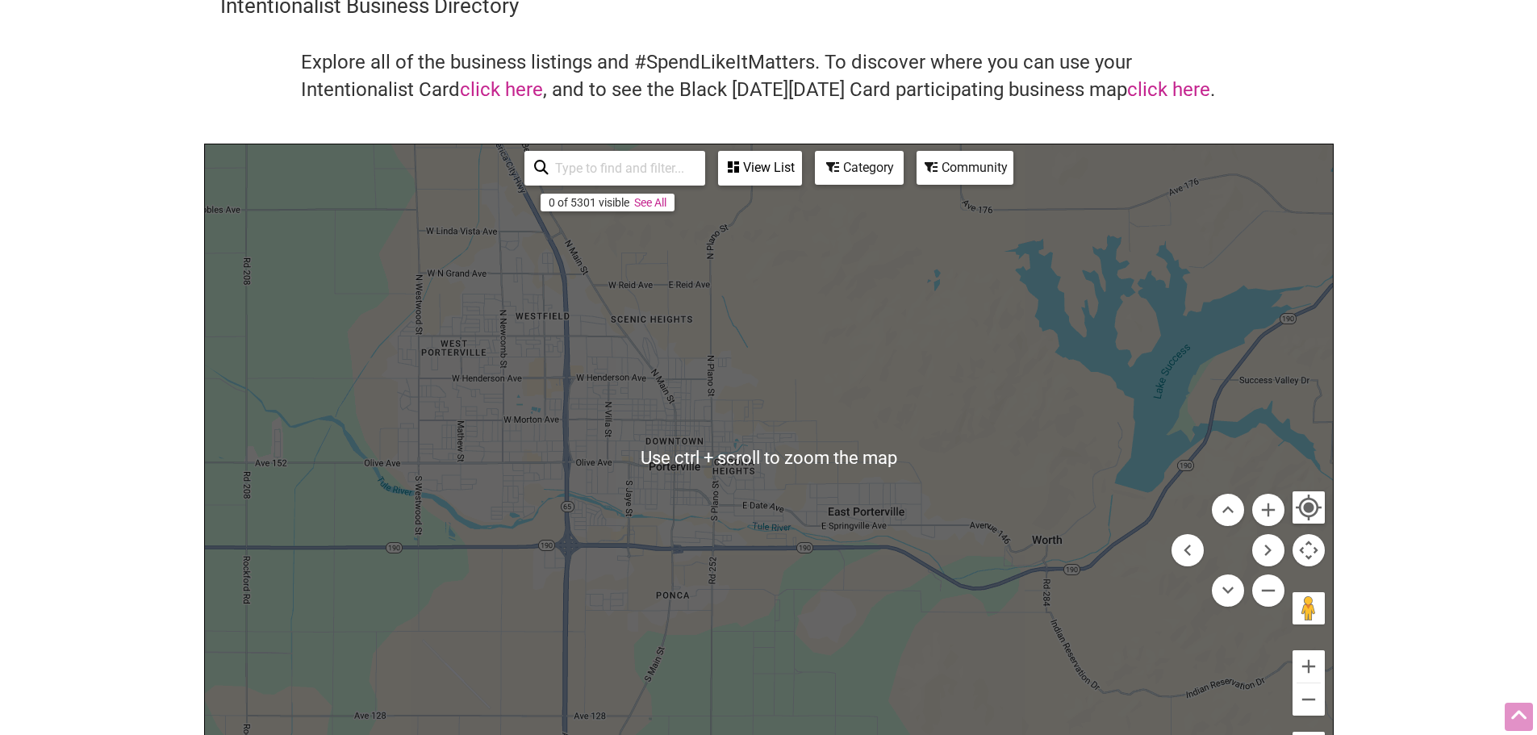
scroll to position [0, 0]
